Goal: Task Accomplishment & Management: Complete application form

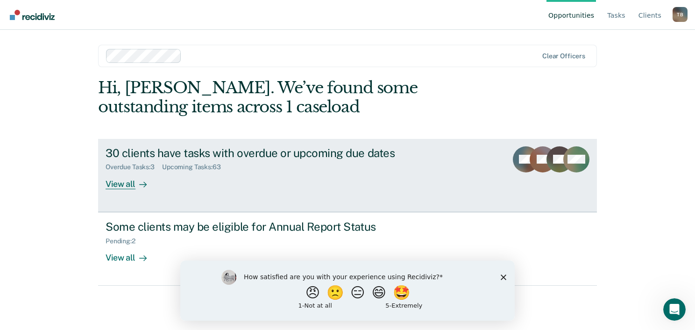
click at [369, 178] on div "30 clients have tasks with overdue or upcoming due dates Overdue Tasks : 3 Upco…" at bounding box center [280, 168] width 350 height 43
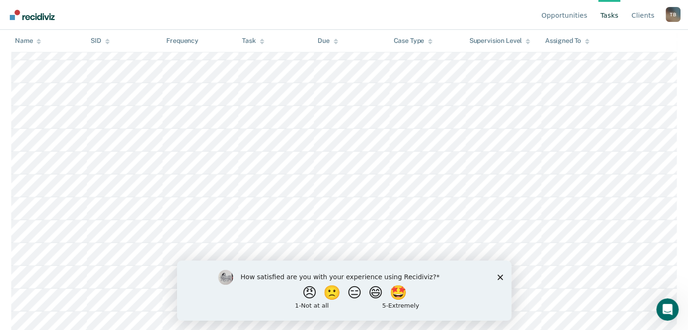
scroll to position [1406, 0]
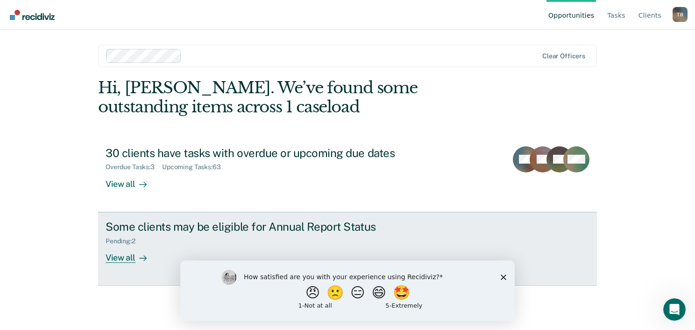
click at [148, 238] on div "Pending : 2" at bounding box center [269, 240] width 328 height 12
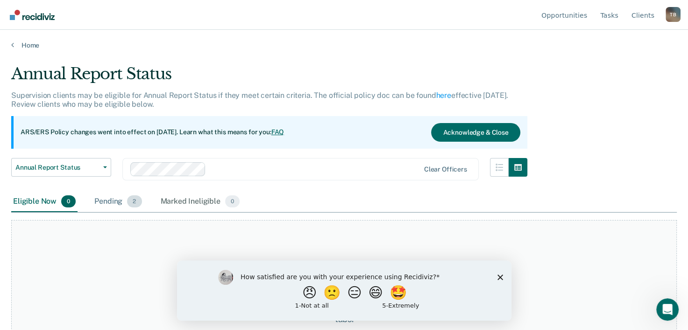
click at [119, 204] on div "Pending 2" at bounding box center [117, 202] width 51 height 21
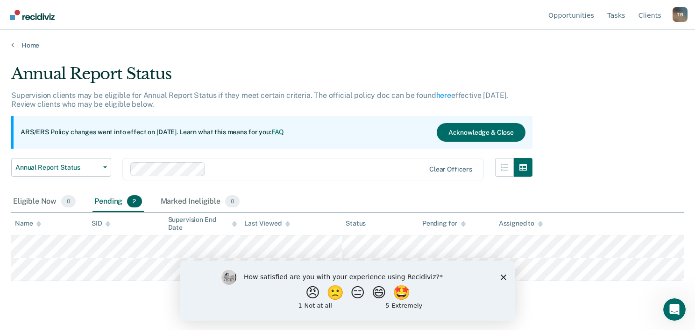
click at [512, 144] on div "Annual Report Status Supervision clients may be eligible for Annual Report Stat…" at bounding box center [347, 162] width 672 height 196
click at [504, 279] on polygon "Close survey" at bounding box center [503, 277] width 6 height 6
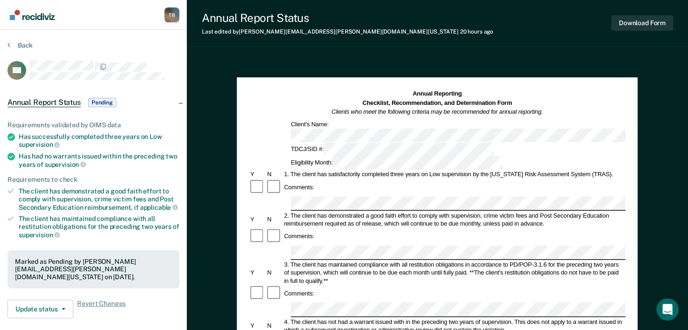
drag, startPoint x: 435, startPoint y: 218, endPoint x: 428, endPoint y: 249, distance: 31.7
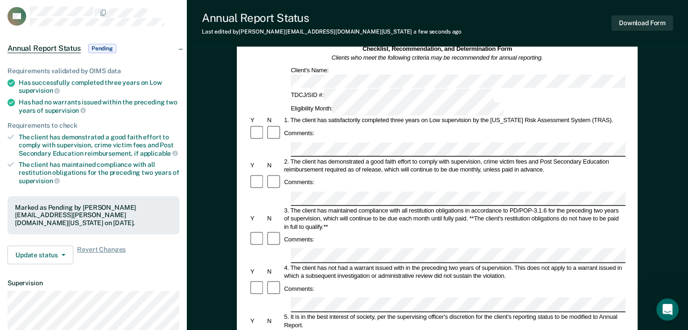
scroll to position [70, 0]
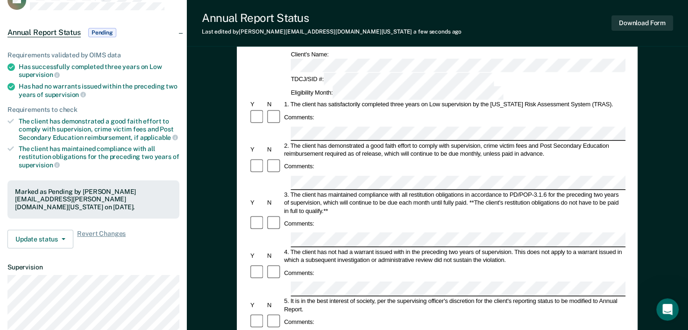
drag, startPoint x: 397, startPoint y: 47, endPoint x: 638, endPoint y: 49, distance: 240.9
click at [512, 49] on div "Annual Reporting Checklist, Recommendation, and Determination Form Clients who …" at bounding box center [437, 295] width 501 height 614
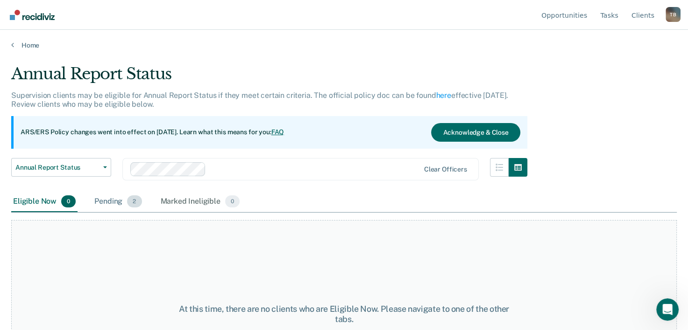
click at [129, 196] on div "Pending 2" at bounding box center [117, 202] width 51 height 21
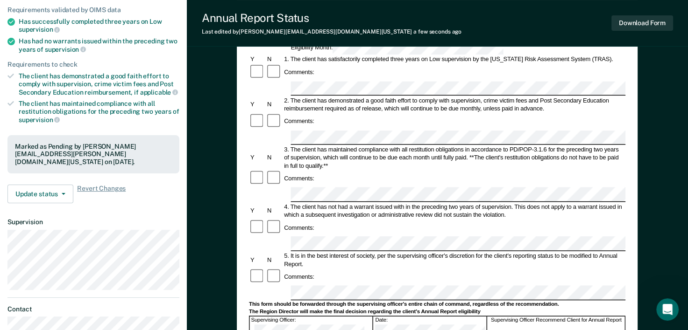
scroll to position [123, 0]
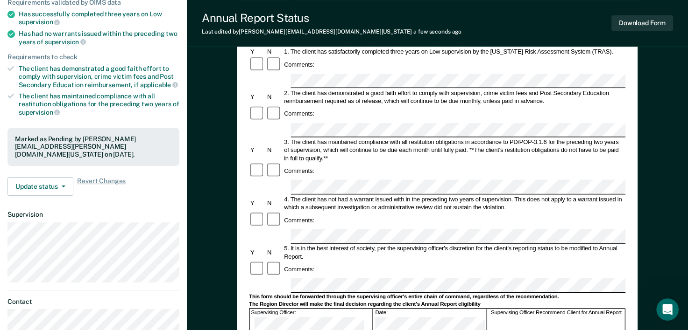
drag, startPoint x: 347, startPoint y: 75, endPoint x: 576, endPoint y: 65, distance: 228.9
click at [512, 89] on div "2. The client has demonstrated a good faith effort to comply with supervision, …" at bounding box center [454, 97] width 343 height 16
click at [512, 112] on div "Annual Reporting Checklist, Recommendation, and Determination Form Clients who …" at bounding box center [437, 242] width 501 height 614
click at [512, 312] on icon "Open Intercom Messenger" at bounding box center [665, 308] width 15 height 15
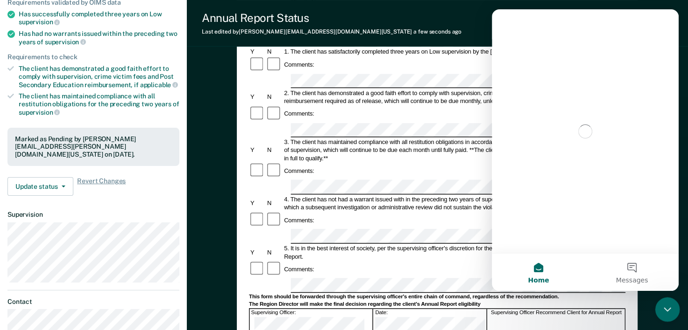
scroll to position [0, 0]
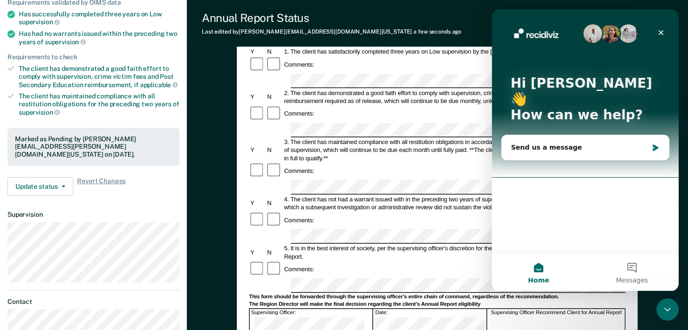
click at [512, 35] on icon "Close" at bounding box center [660, 32] width 7 height 7
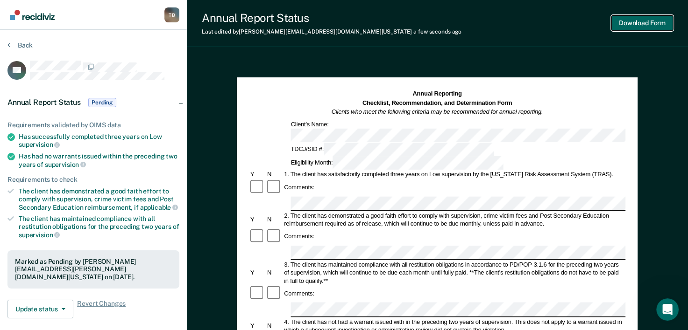
click at [512, 27] on button "Download Form" at bounding box center [642, 22] width 62 height 15
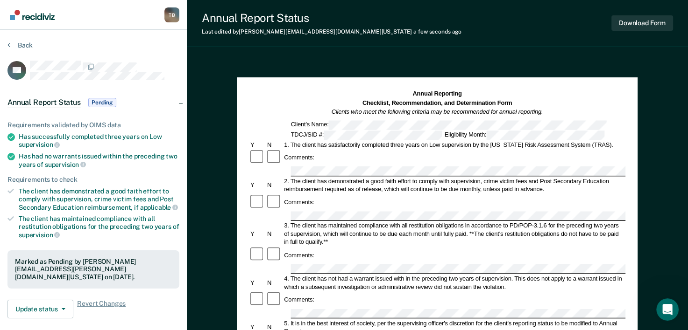
click at [512, 32] on div "Annual Report Status Last edited by [PERSON_NAME][EMAIL_ADDRESS][DOMAIN_NAME][U…" at bounding box center [437, 23] width 501 height 47
click at [145, 56] on div "Back" at bounding box center [93, 51] width 172 height 20
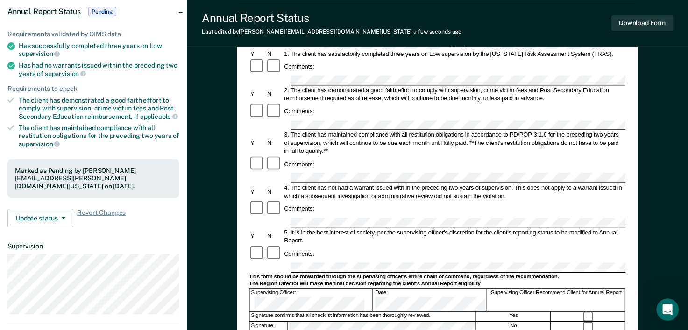
scroll to position [91, 0]
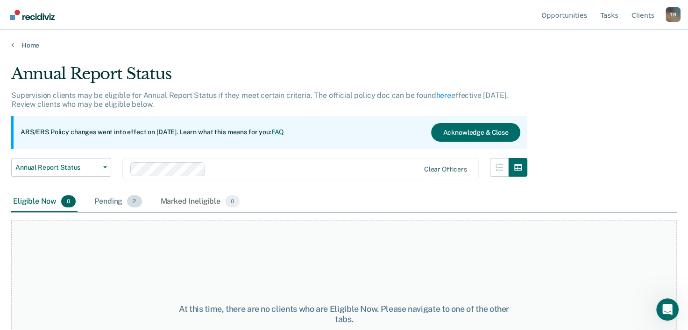
click at [128, 205] on div "Pending 2" at bounding box center [117, 202] width 51 height 21
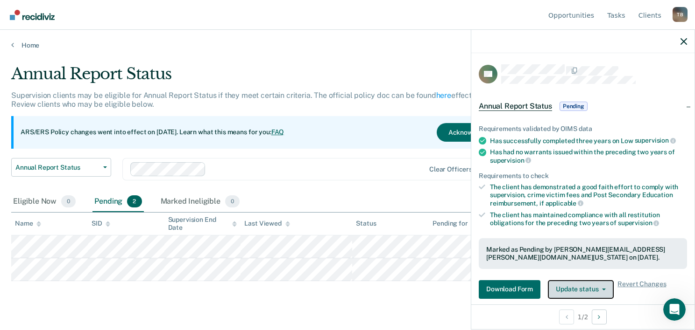
click at [512, 286] on button "Update status" at bounding box center [581, 290] width 66 height 19
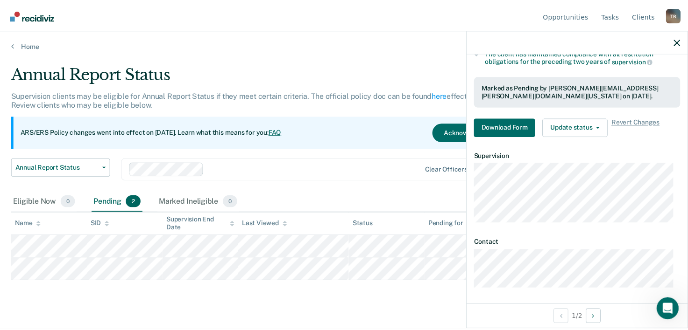
scroll to position [107, 0]
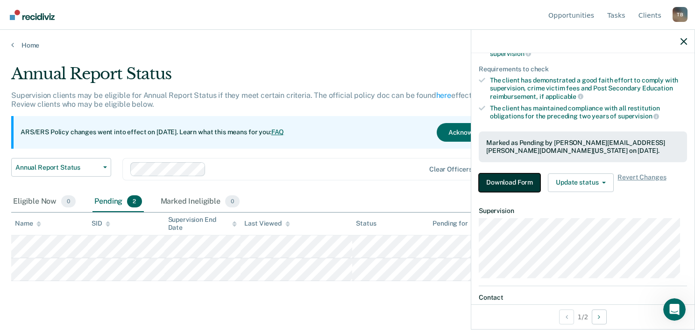
click at [494, 182] on button "Download Form" at bounding box center [509, 183] width 62 height 19
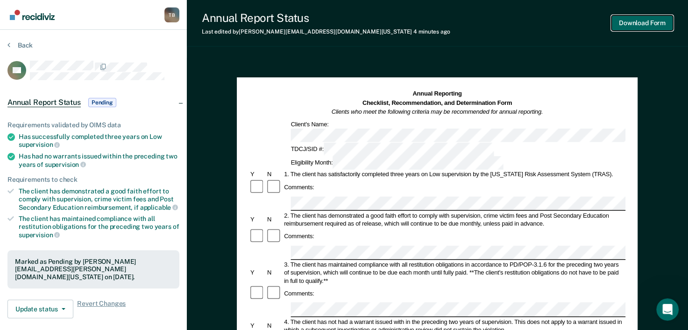
click at [512, 24] on button "Download Form" at bounding box center [642, 22] width 62 height 15
